Goal: Complete application form

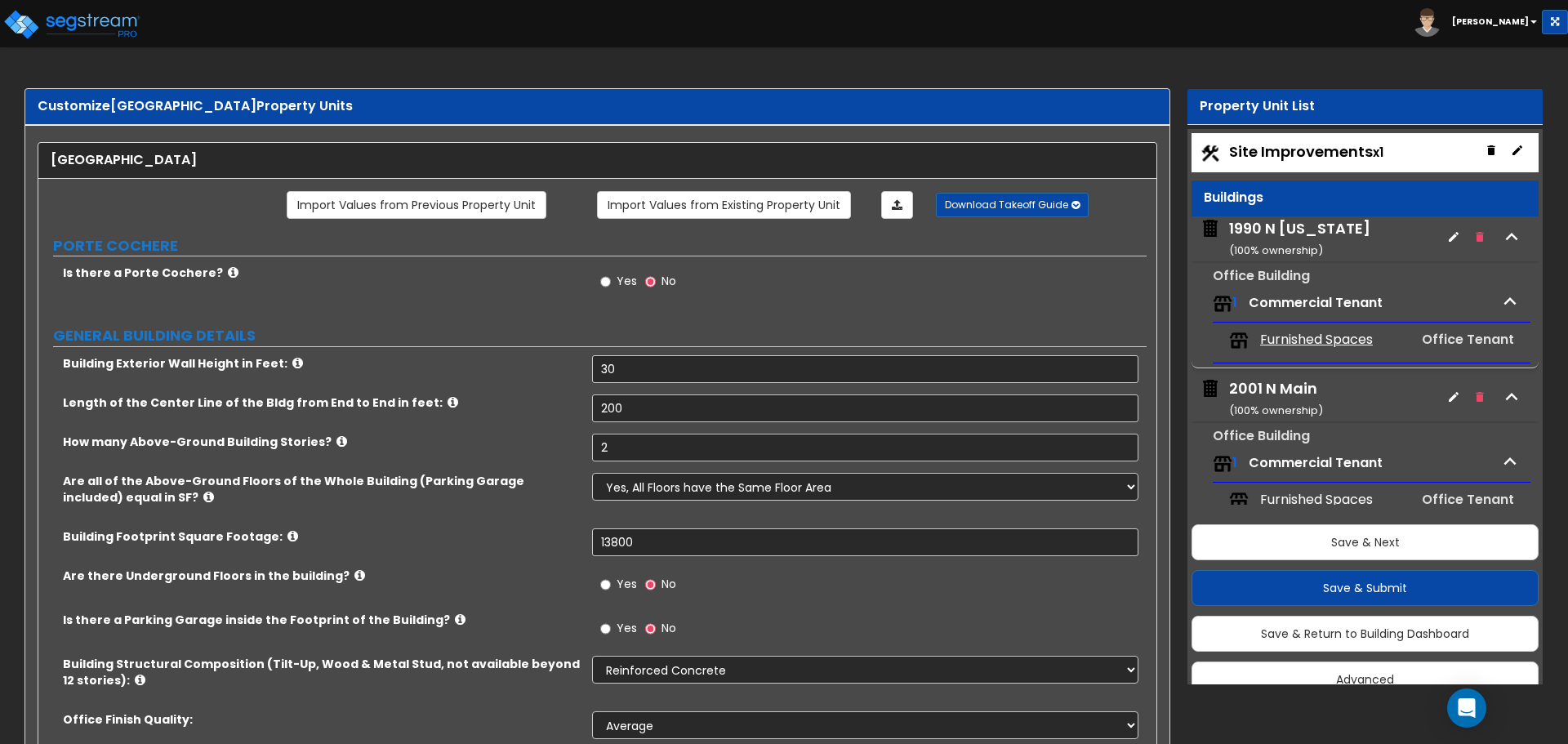
select select "3"
select select "1"
select select "2"
select select "10"
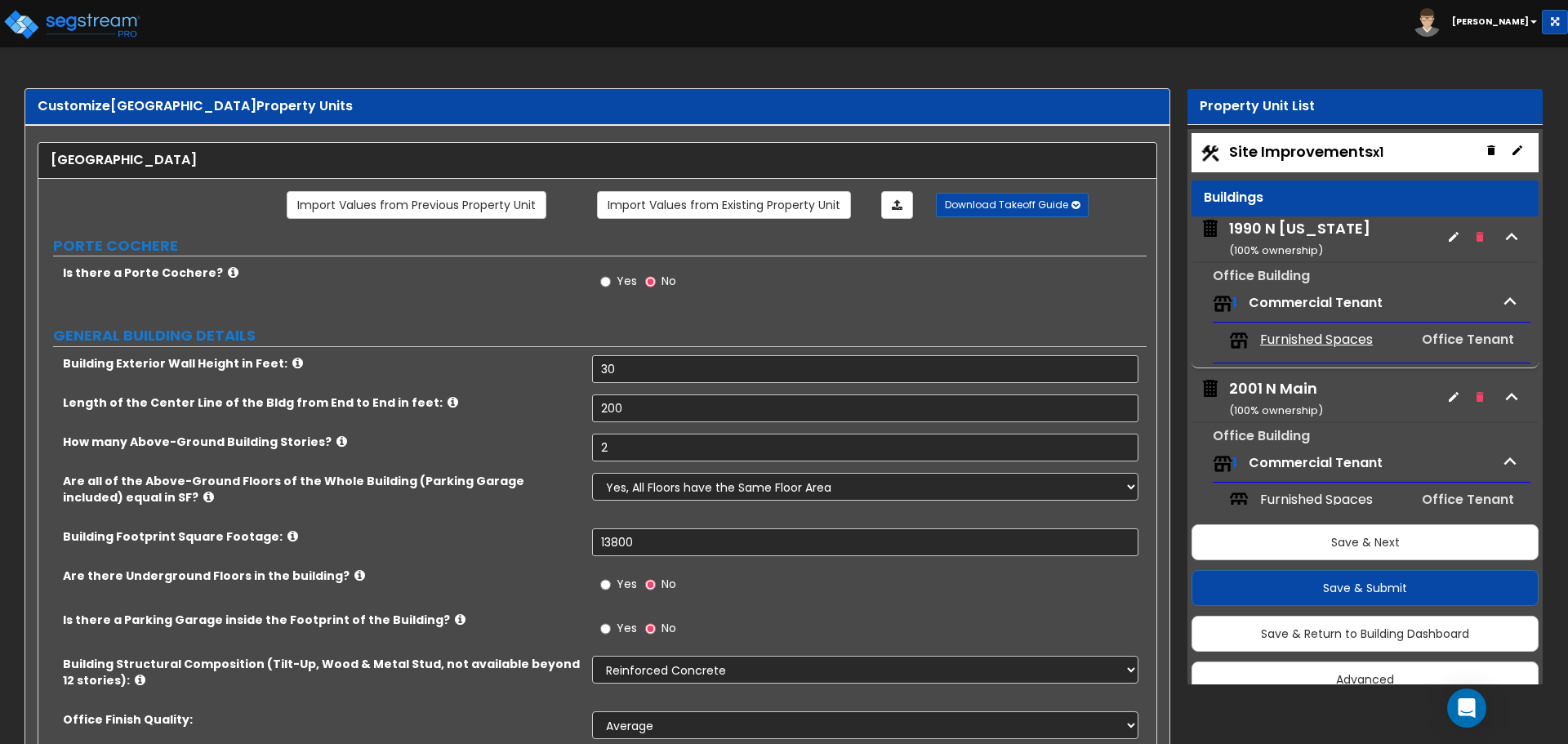
select select "2"
select select "1"
select select "2"
select select "1"
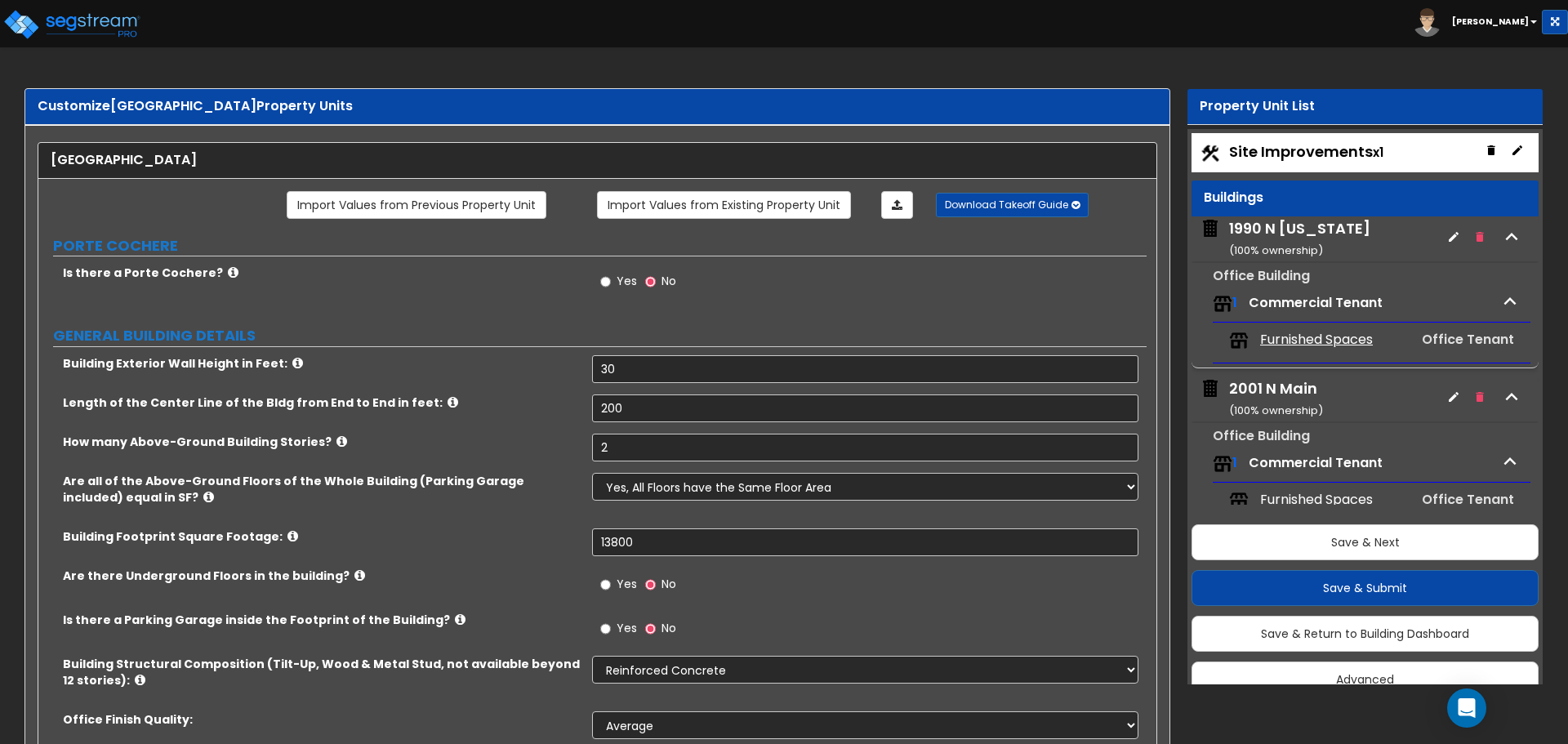
select select "2"
select select "1"
select select "2"
select select "1"
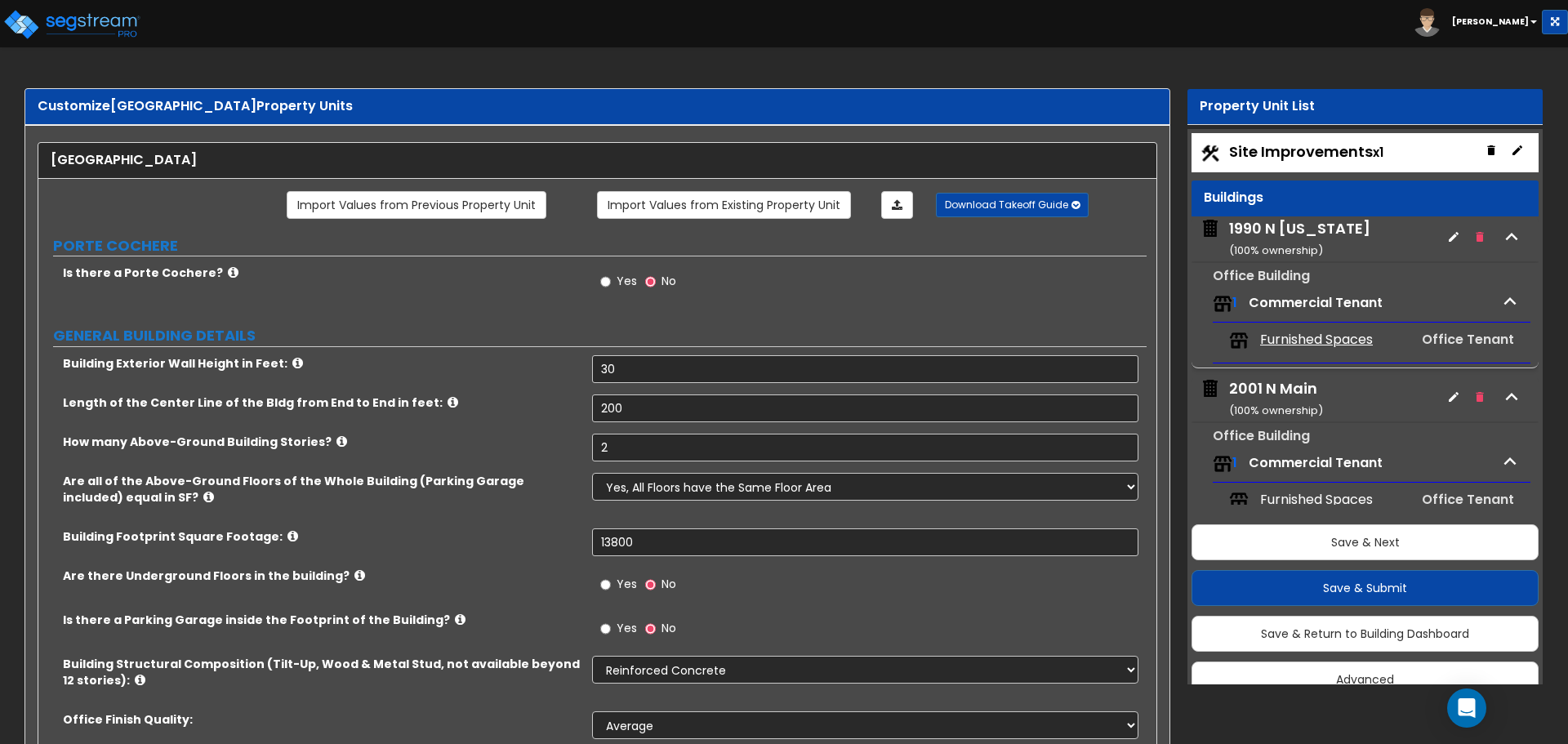
select select "2"
select select "5"
select select "6"
select select "1"
select select "2"
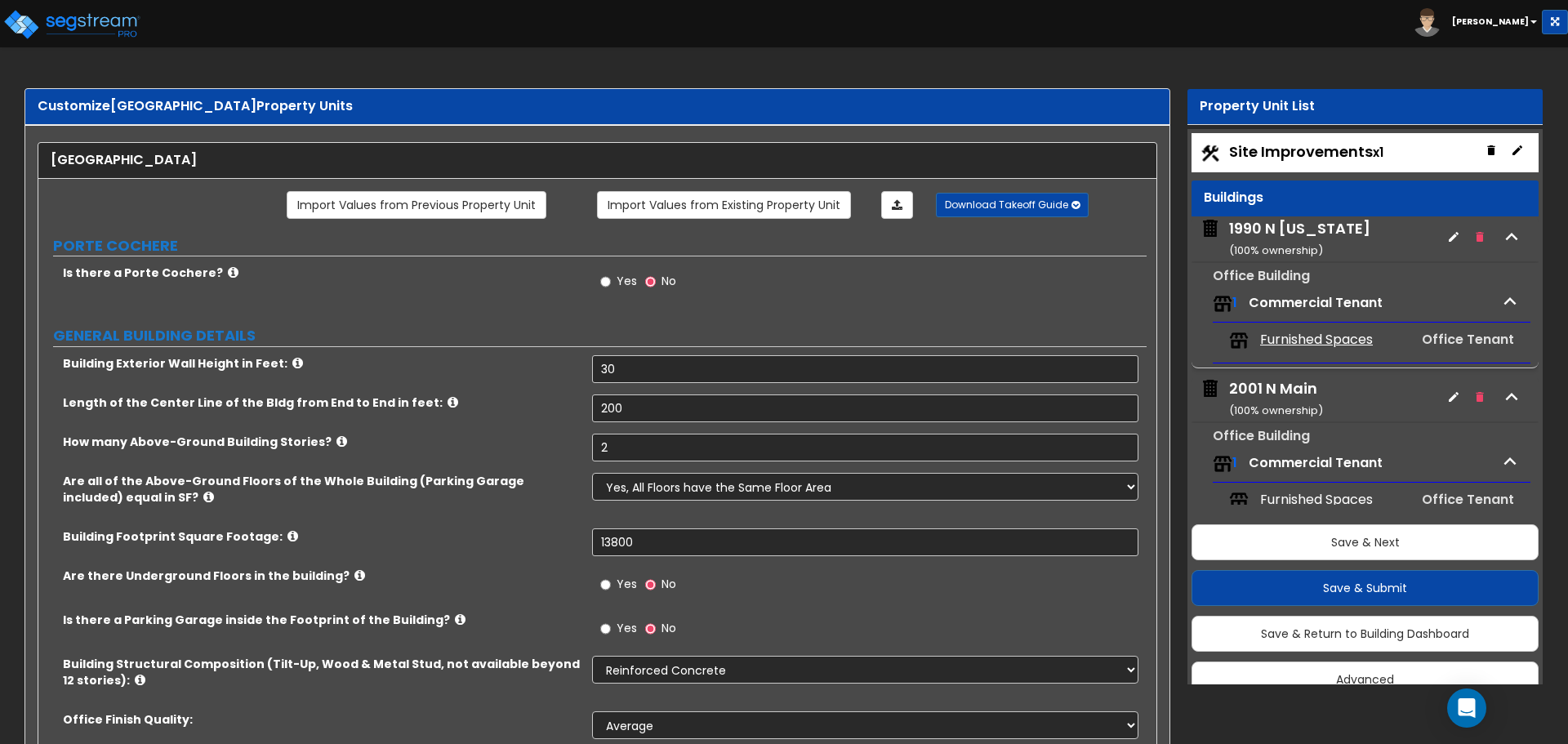
select select "1"
select select "2"
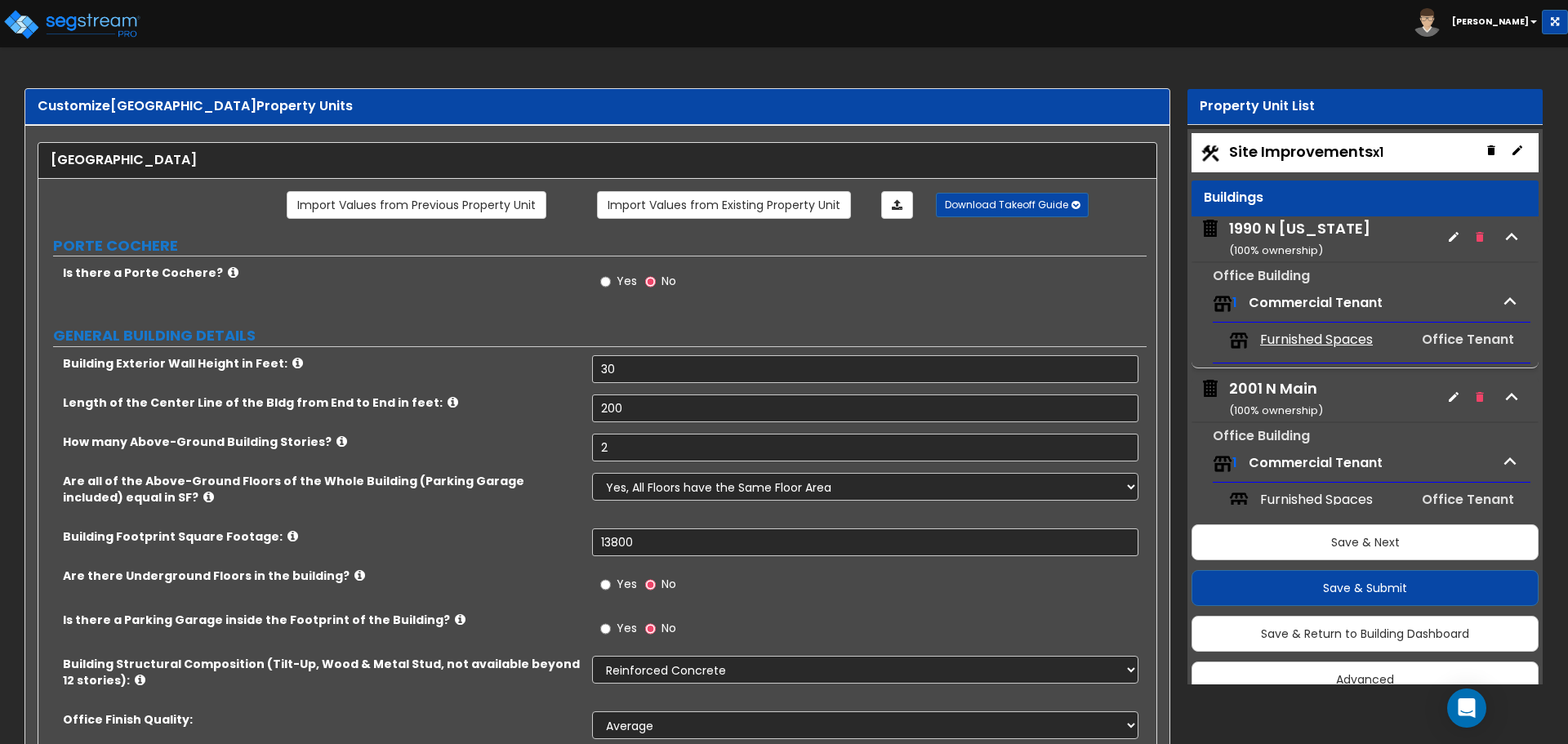
select select "1"
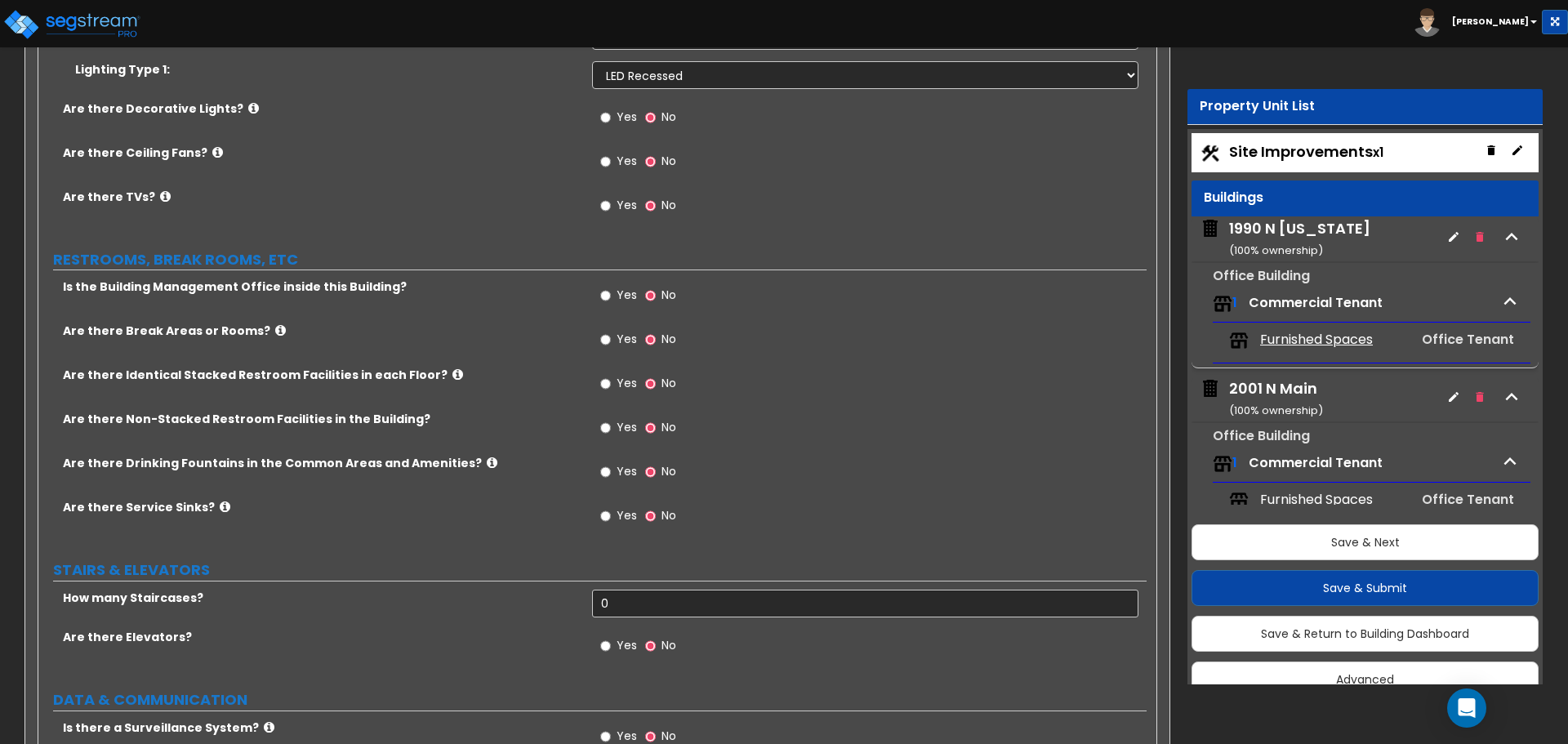
scroll to position [6, 0]
